Goal: Task Accomplishment & Management: Use online tool/utility

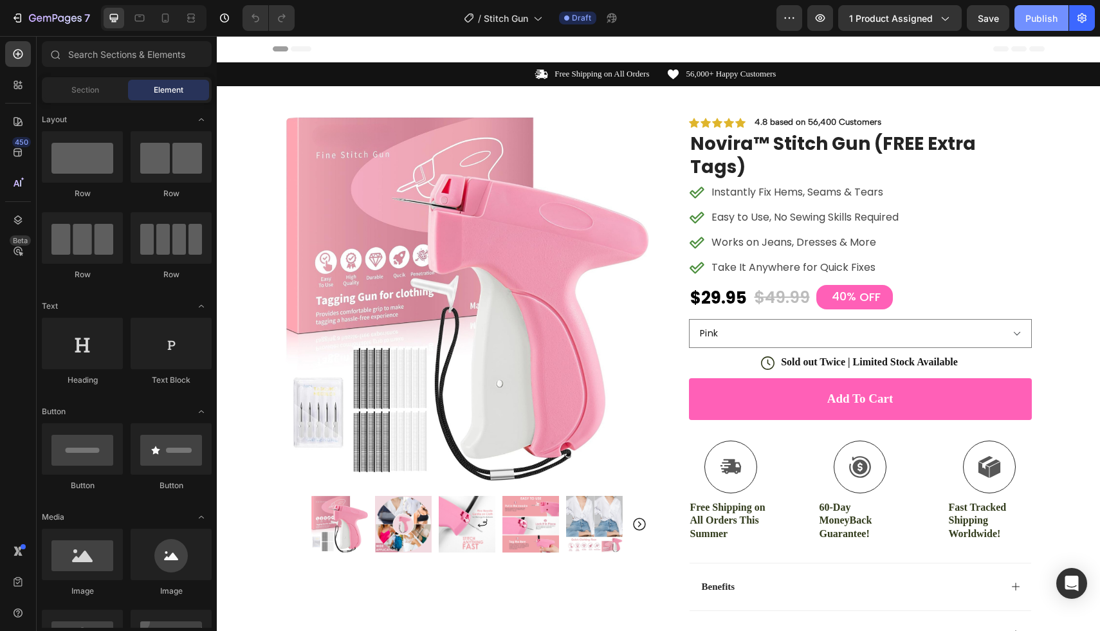
click at [1034, 21] on div "Publish" at bounding box center [1041, 19] width 32 height 14
drag, startPoint x: 163, startPoint y: 18, endPoint x: 428, endPoint y: 122, distance: 285.4
click at [163, 18] on icon at bounding box center [165, 18] width 13 height 13
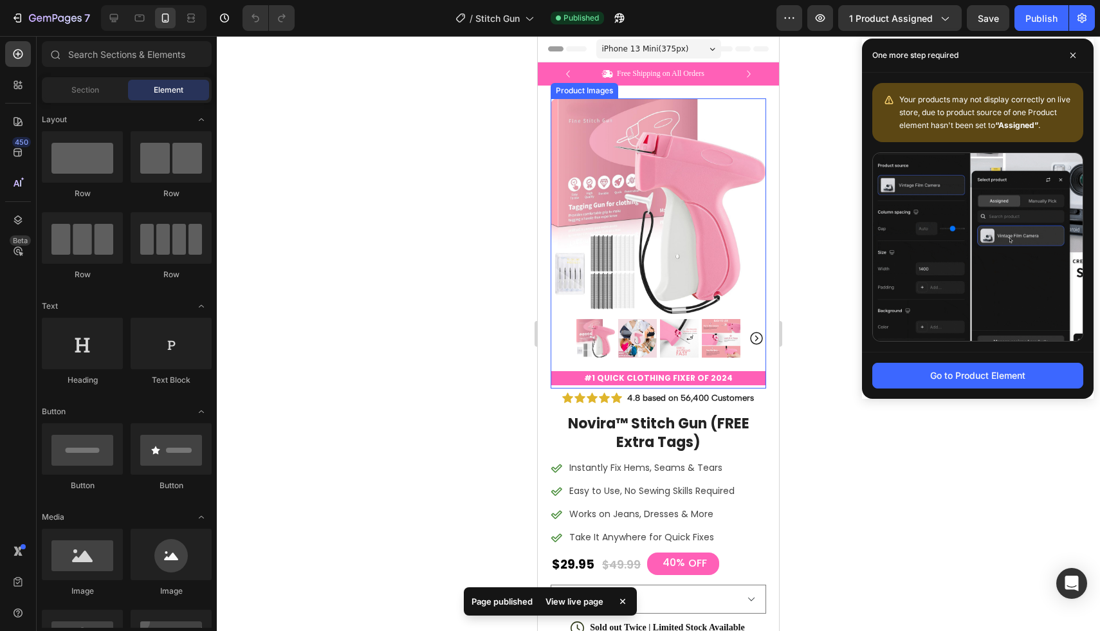
click at [639, 156] on img at bounding box center [659, 206] width 216 height 216
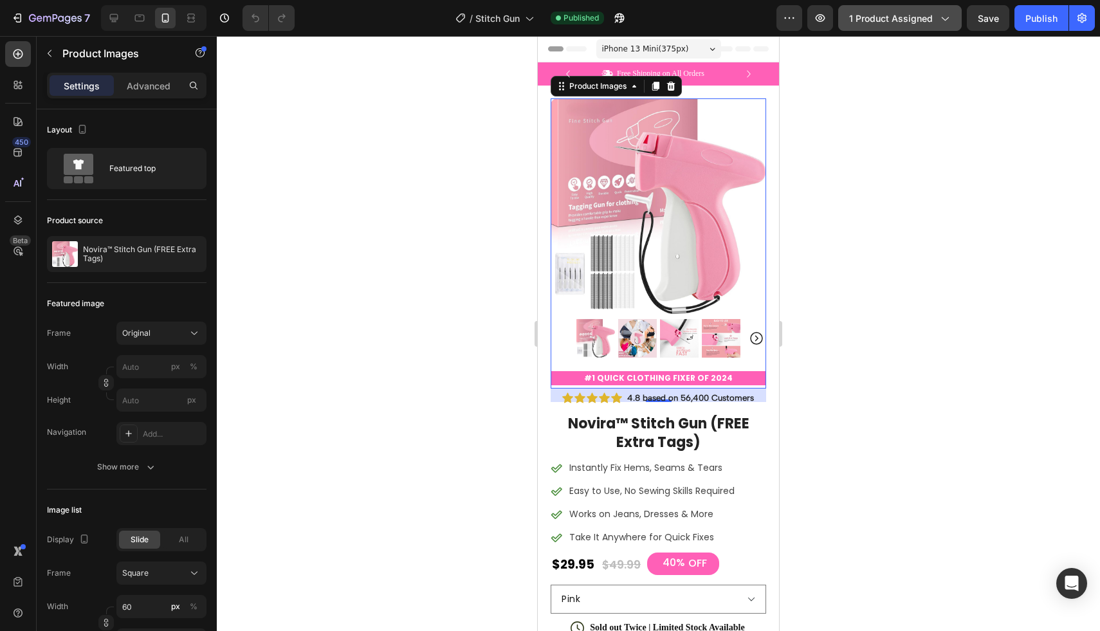
click at [913, 26] on button "1 product assigned" at bounding box center [900, 18] width 124 height 26
click at [1012, 125] on div at bounding box center [658, 333] width 883 height 595
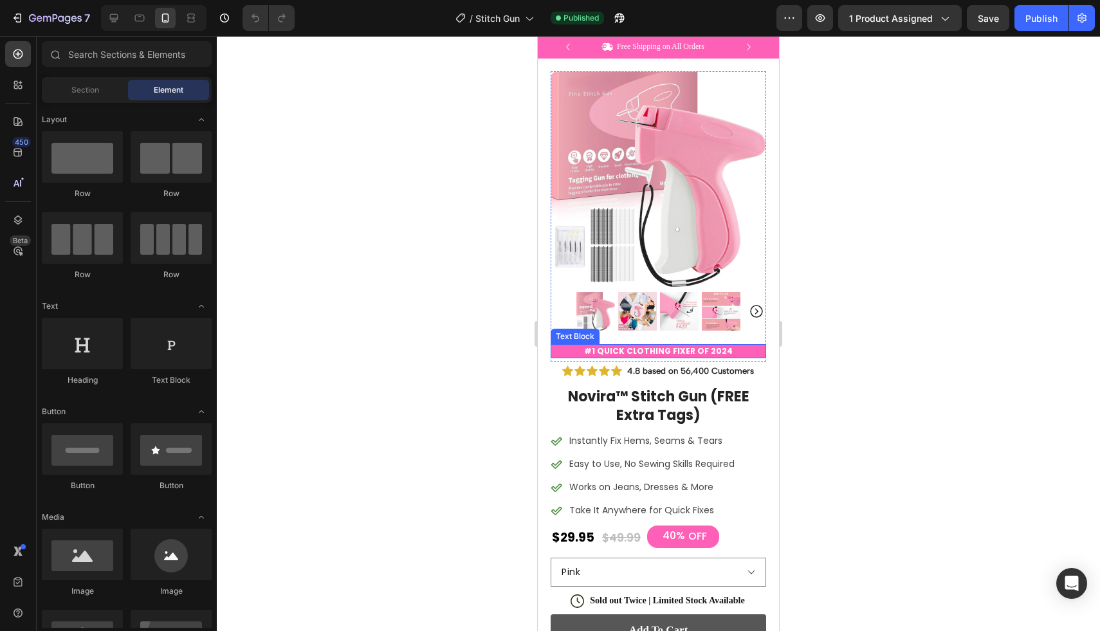
scroll to position [295, 0]
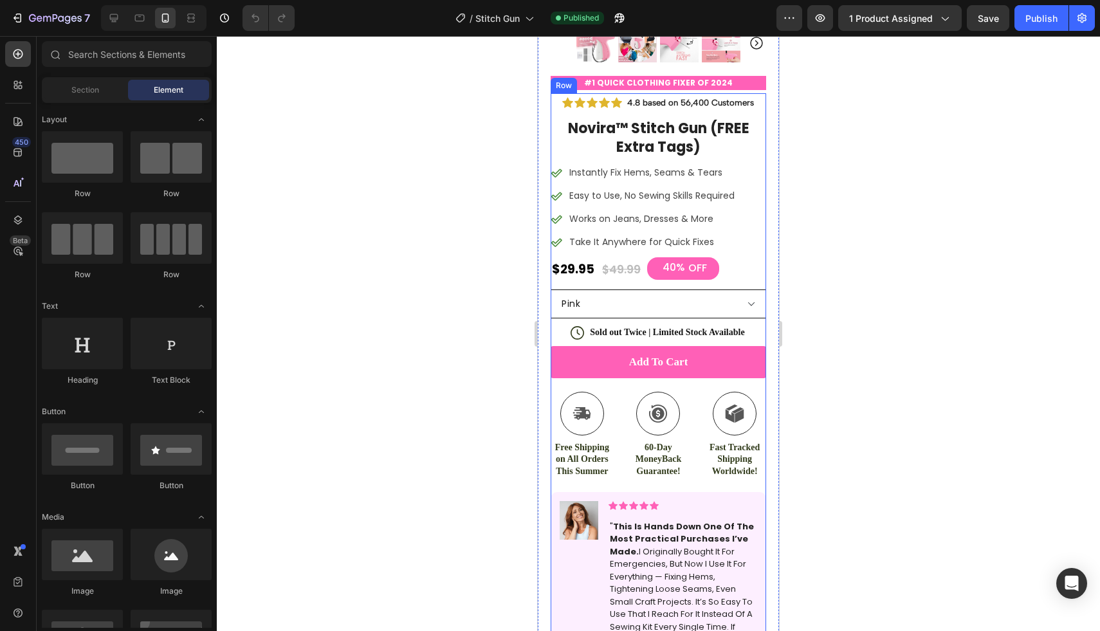
click at [650, 298] on select "Pink Blue Purple Green Black" at bounding box center [659, 303] width 216 height 29
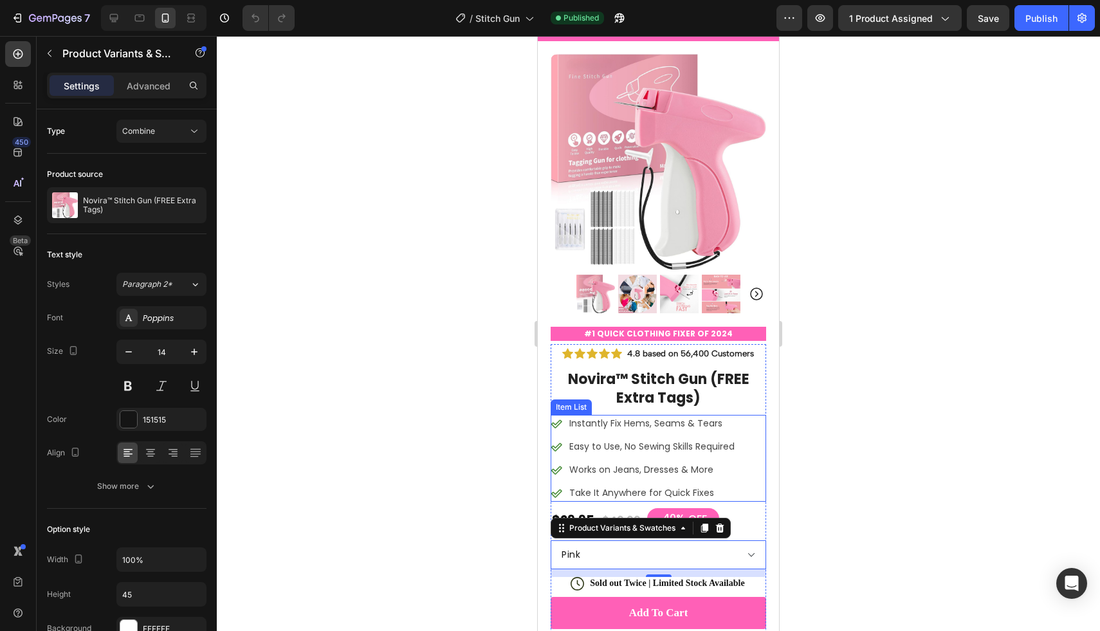
scroll to position [70, 0]
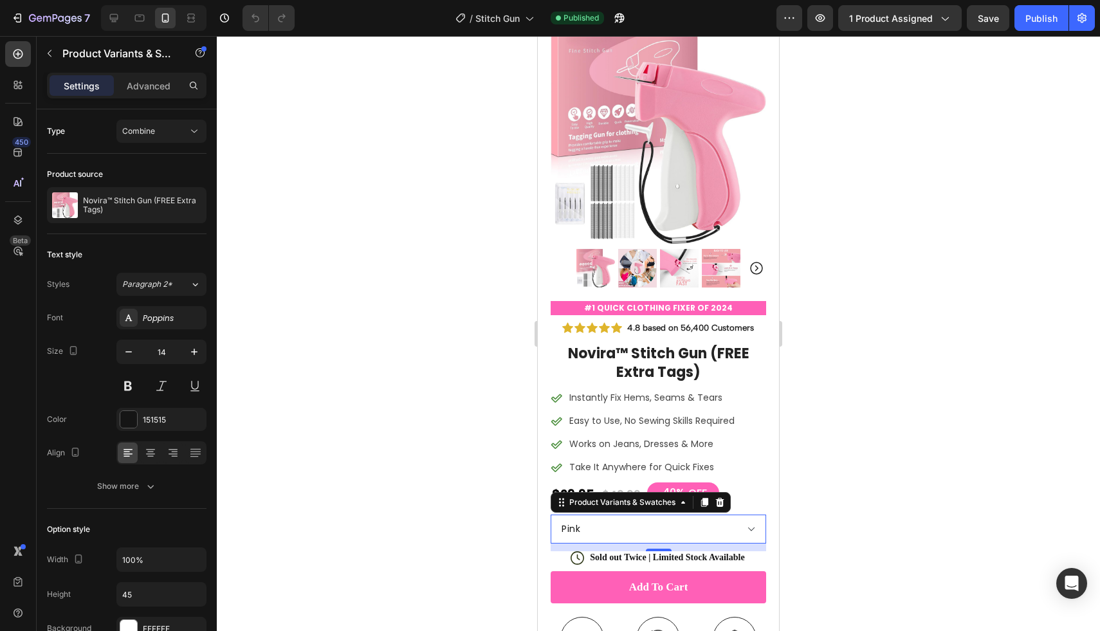
click at [609, 520] on select "Pink Blue Purple Green Black" at bounding box center [659, 529] width 216 height 29
click at [749, 261] on icon "Carousel Next Arrow" at bounding box center [756, 268] width 15 height 15
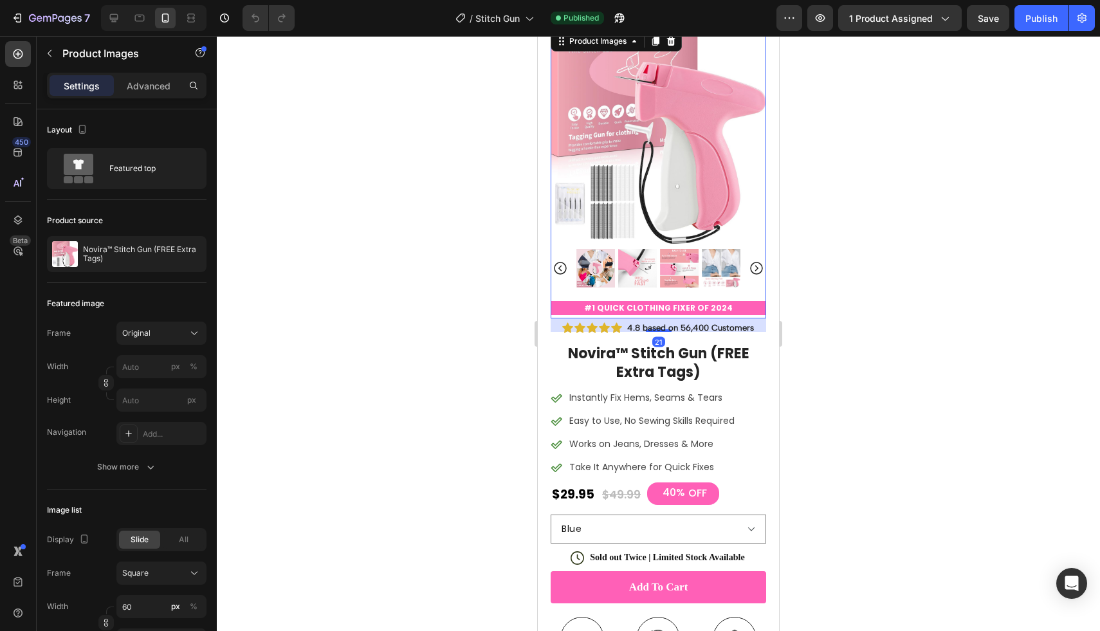
click at [749, 261] on icon "Carousel Next Arrow" at bounding box center [756, 268] width 15 height 15
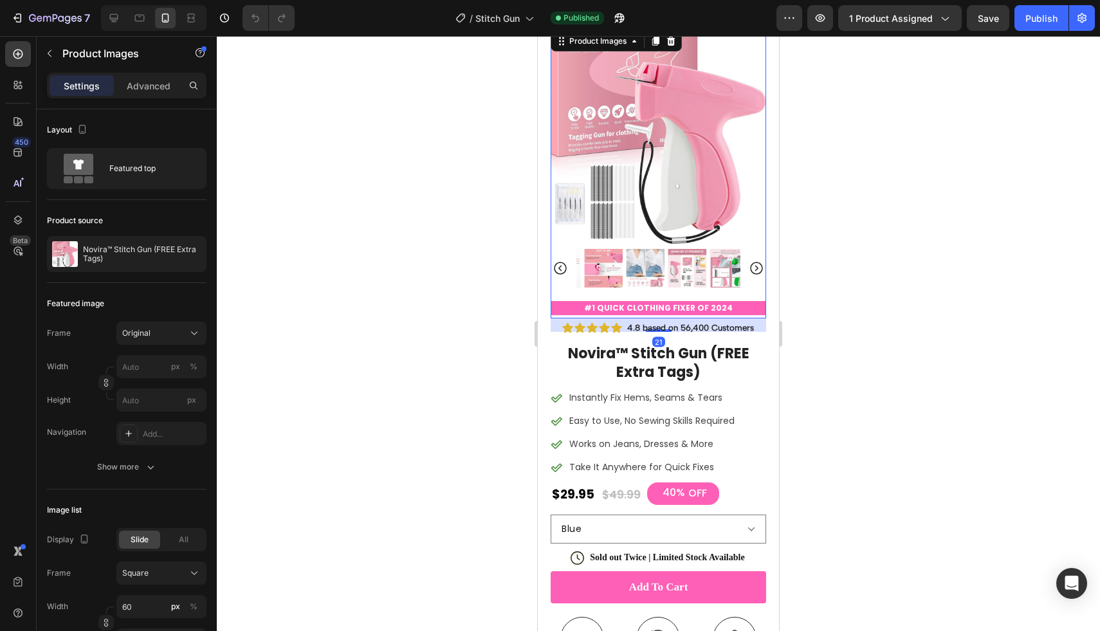
click at [749, 261] on icon "Carousel Next Arrow" at bounding box center [756, 268] width 15 height 15
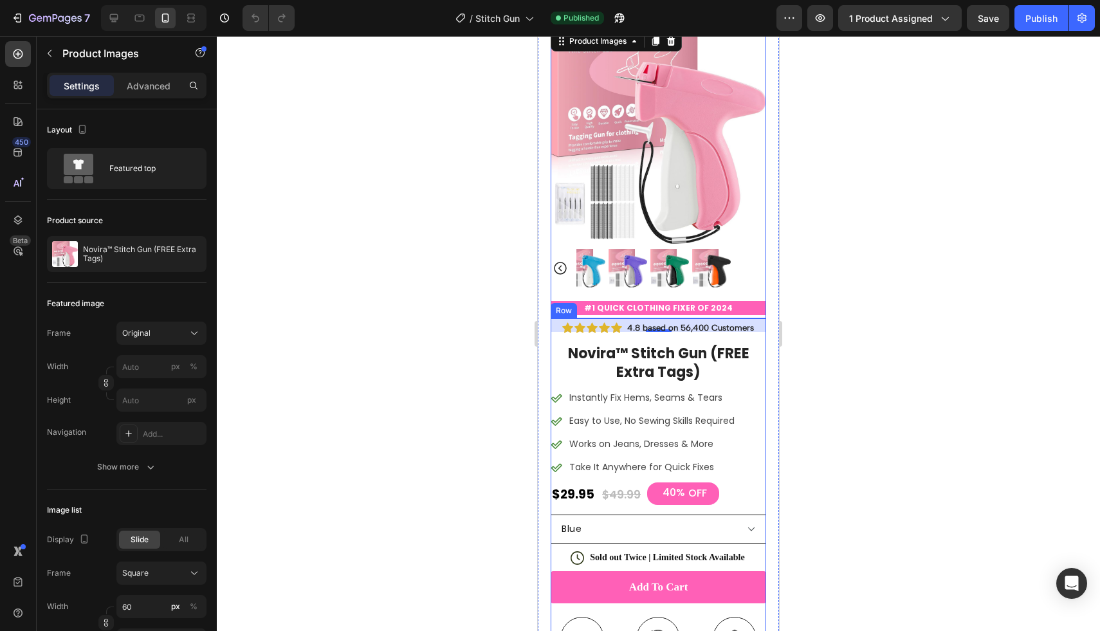
click at [637, 525] on select "Pink Blue Purple Green Black" at bounding box center [659, 529] width 216 height 29
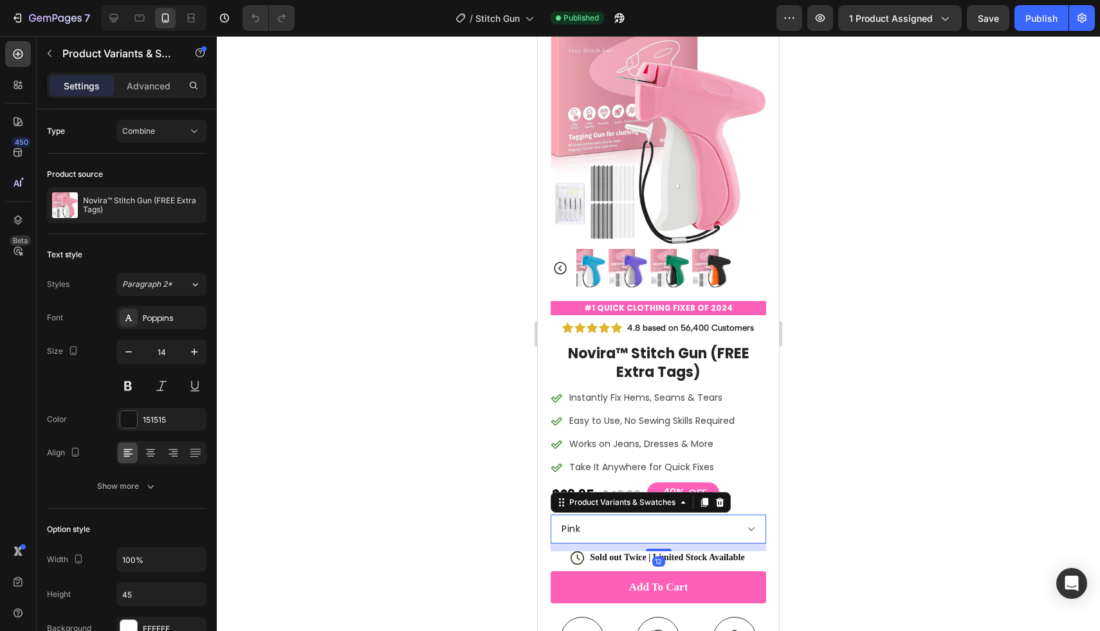
click at [641, 520] on select "Pink Blue Purple Green Black" at bounding box center [659, 529] width 216 height 29
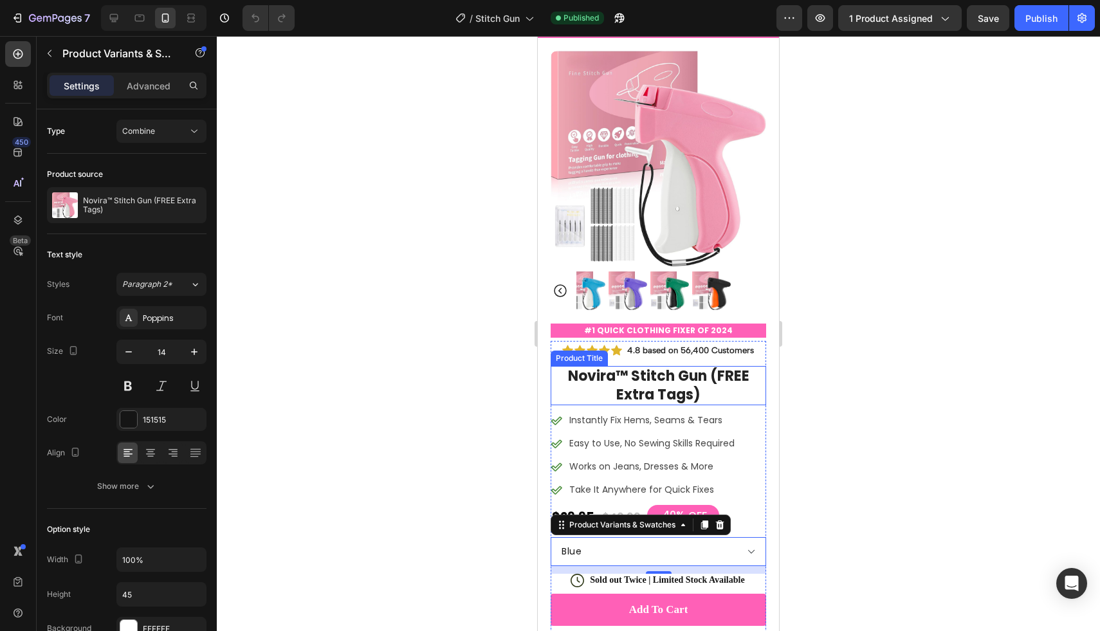
scroll to position [0, 0]
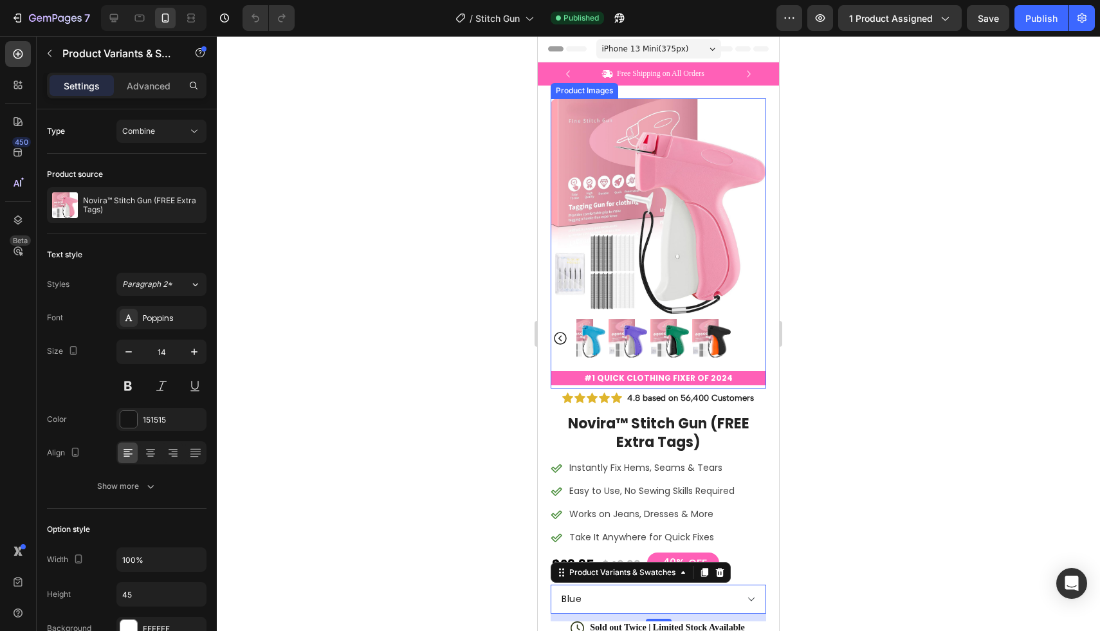
click at [587, 326] on img at bounding box center [586, 338] width 39 height 39
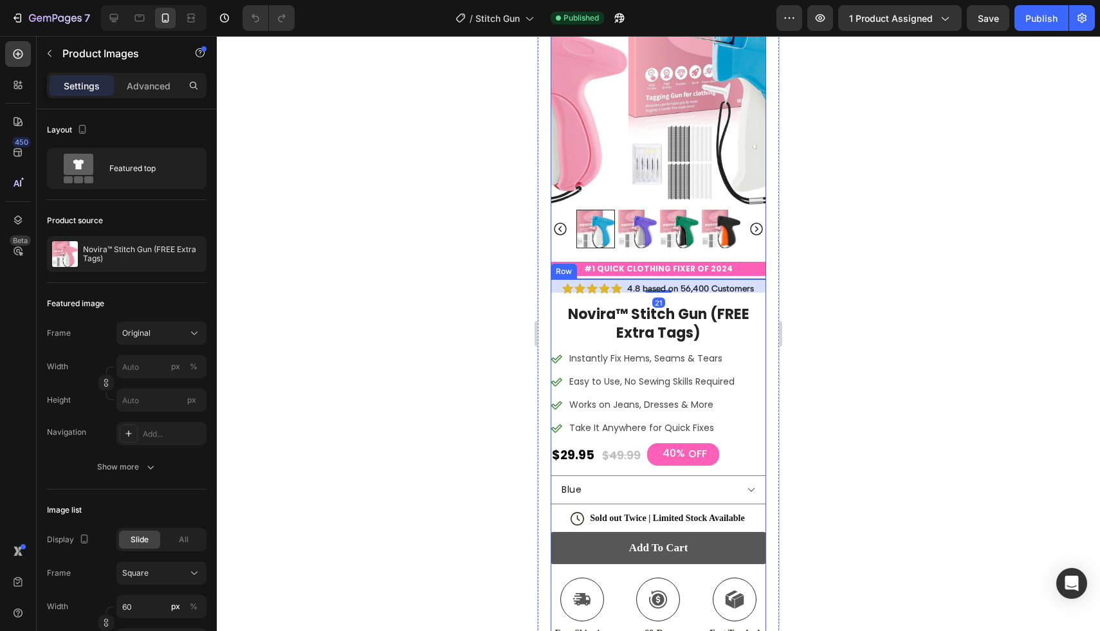
scroll to position [221, 0]
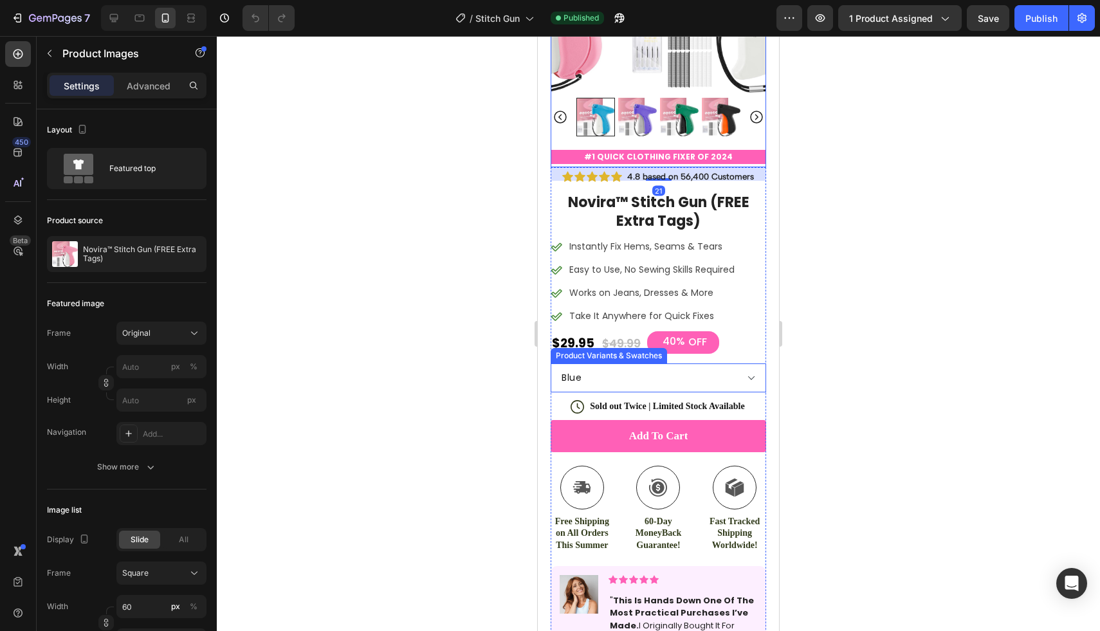
click at [639, 363] on select "Pink Blue Purple Green Black" at bounding box center [659, 377] width 216 height 29
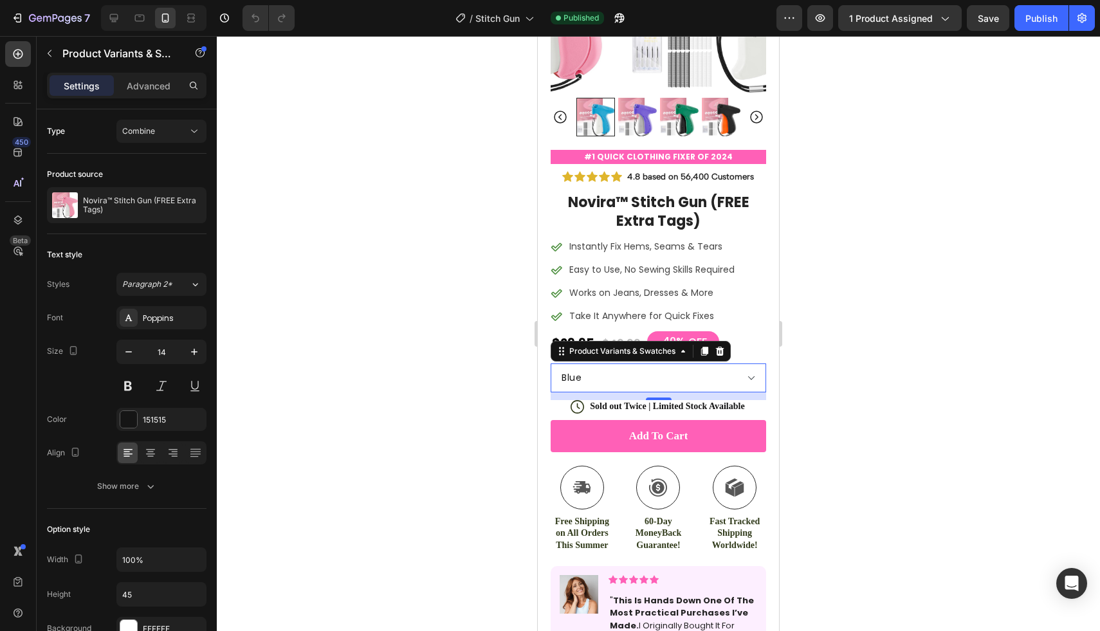
select select "[CREDIT_CARD_NUMBER]"
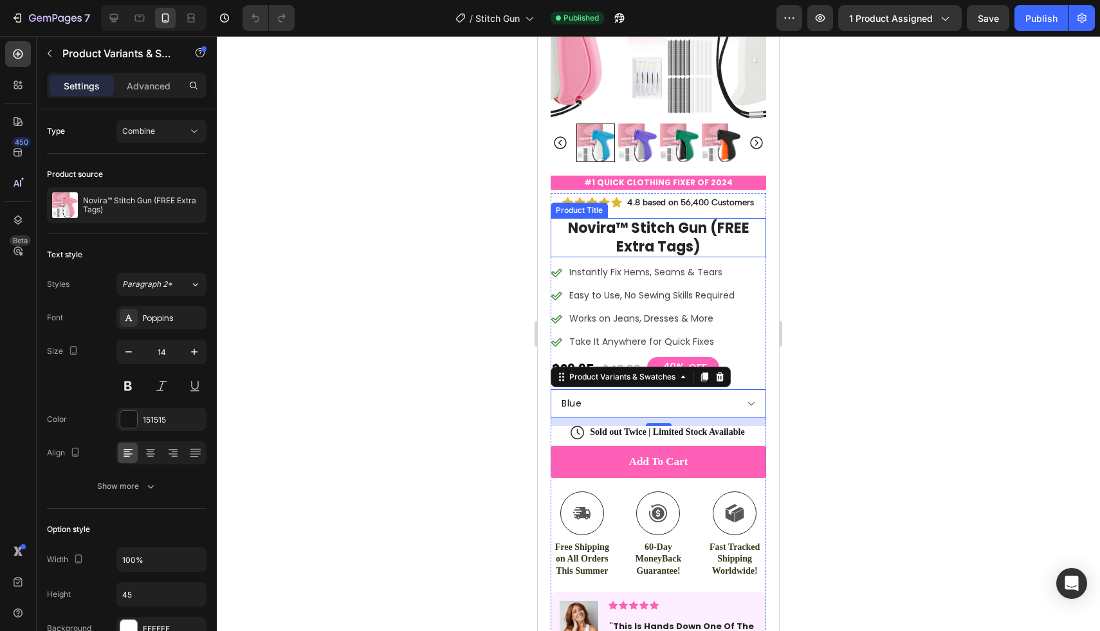
scroll to position [179, 0]
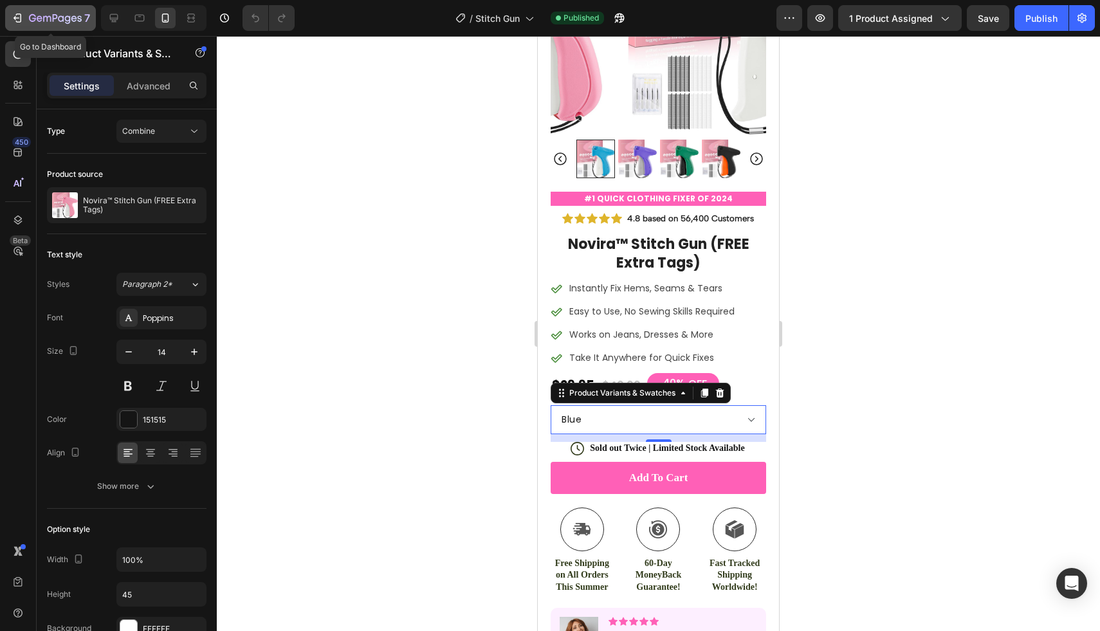
click at [21, 19] on icon "button" at bounding box center [19, 18] width 6 height 9
